Goal: Navigation & Orientation: Find specific page/section

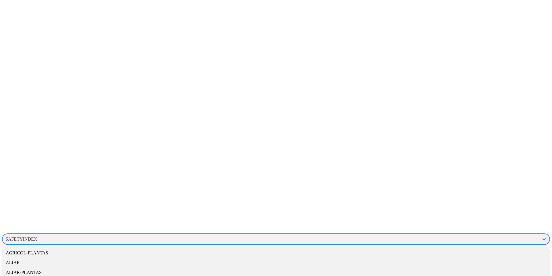
click at [471, 267] on div "ALIAR-PLANTAS" at bounding box center [275, 272] width 547 height 10
click at [542, 238] on icon at bounding box center [543, 239] width 3 height 2
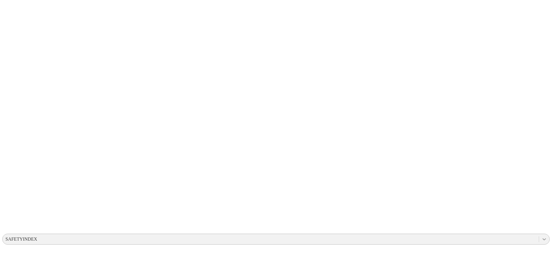
click at [539, 234] on div at bounding box center [544, 239] width 10 height 10
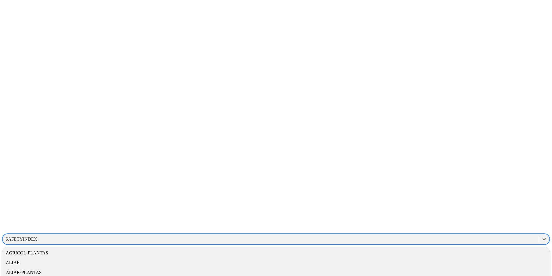
scroll to position [7, 0]
click at [460, 261] on div "ALIAR-PLANTAS" at bounding box center [275, 266] width 547 height 10
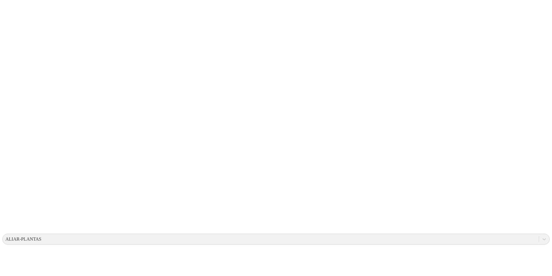
click at [541, 236] on icon at bounding box center [544, 239] width 6 height 6
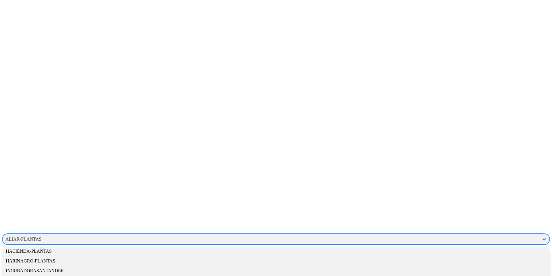
scroll to position [268, 0]
